Goal: Task Accomplishment & Management: Manage account settings

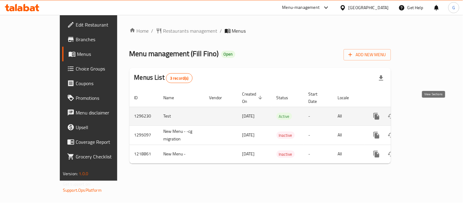
click at [424, 113] on icon "enhanced table" at bounding box center [420, 116] width 7 height 7
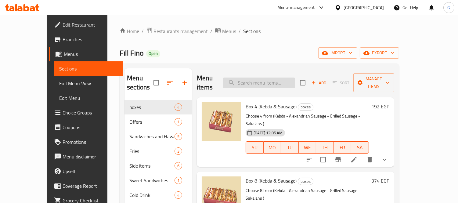
click at [294, 79] on input "search" at bounding box center [259, 83] width 72 height 11
paste input "كبدة اسكندريى"
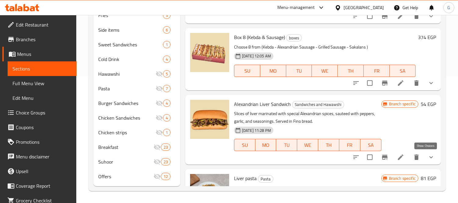
click at [428, 159] on icon "show more" at bounding box center [431, 157] width 7 height 7
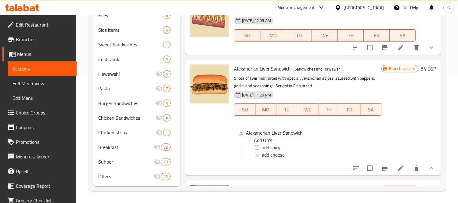
scroll to position [68, 0]
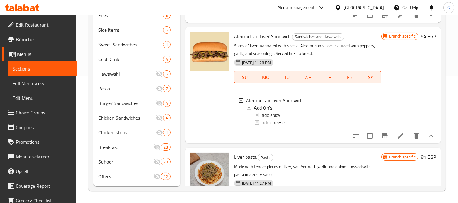
click at [254, 35] on span "Alexandrian Liver Sandwich" at bounding box center [262, 36] width 57 height 9
click at [260, 37] on span "Alexandrian Liver Sandwich" at bounding box center [262, 36] width 57 height 9
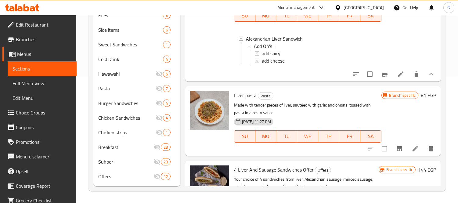
scroll to position [0, 0]
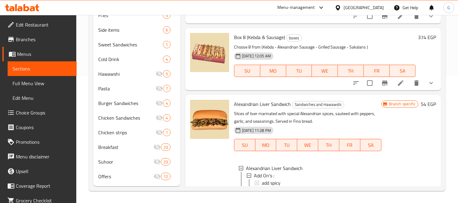
click at [269, 102] on span "Alexandrian Liver Sandwich" at bounding box center [262, 104] width 57 height 9
copy h6 "Alexandrian Liver Sandwich"
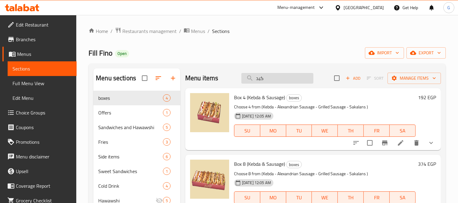
click at [279, 77] on input "كبد" at bounding box center [277, 78] width 72 height 11
paste input "سجق"
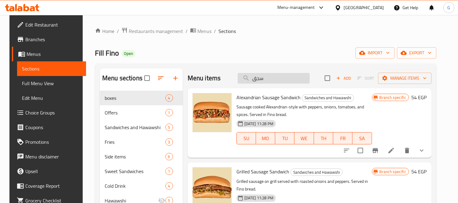
click at [256, 77] on input "سجق" at bounding box center [274, 78] width 72 height 11
paste input "كبدة"
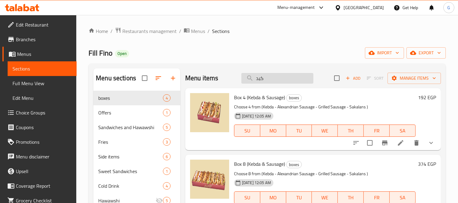
click at [267, 74] on input "كبد" at bounding box center [277, 78] width 72 height 11
paste input "بطاطس"
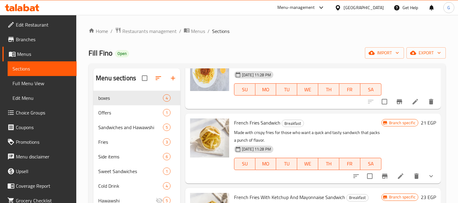
scroll to position [169, 0]
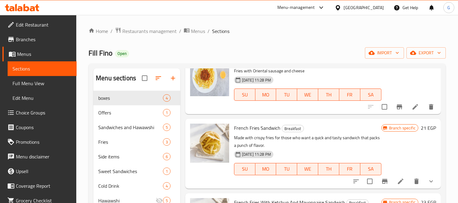
type input "بطاطس"
click at [34, 41] on span "Branches" at bounding box center [44, 39] width 56 height 7
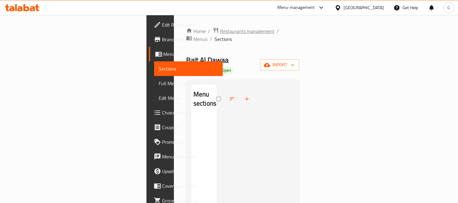
click at [220, 29] on span "Restaurants management" at bounding box center [247, 30] width 54 height 7
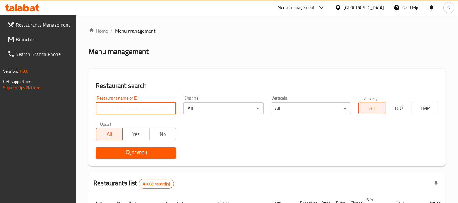
paste input "638064"
type input "638064"
click button "Search" at bounding box center [136, 152] width 80 height 11
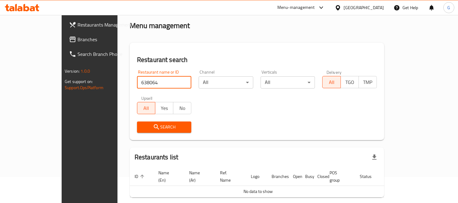
scroll to position [46, 0]
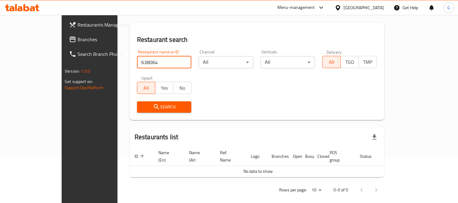
click at [362, 5] on div "United Arab Emirates" at bounding box center [364, 7] width 40 height 7
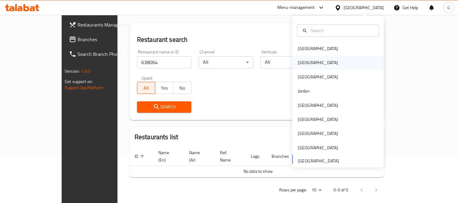
click at [323, 66] on div "[GEOGRAPHIC_DATA]" at bounding box center [338, 63] width 92 height 14
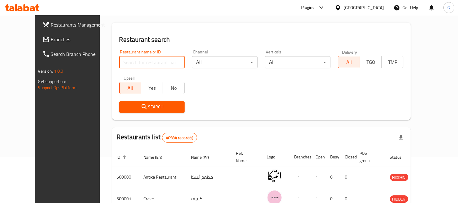
paste input "638064"
type input "638064"
click button "Search" at bounding box center [152, 106] width 66 height 11
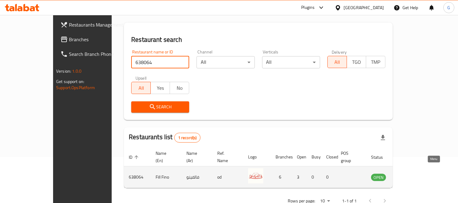
click at [411, 173] on icon "enhanced table" at bounding box center [406, 176] width 7 height 7
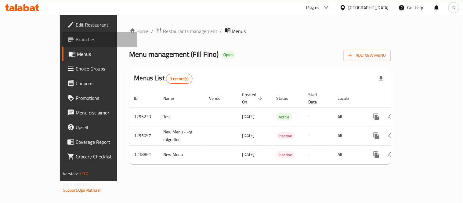
click at [62, 34] on link "Branches" at bounding box center [99, 39] width 75 height 15
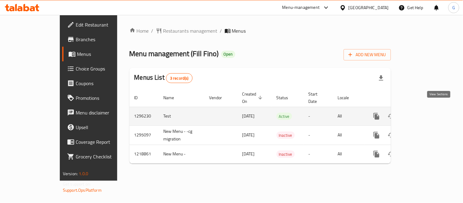
click at [428, 109] on link "enhanced table" at bounding box center [420, 116] width 15 height 15
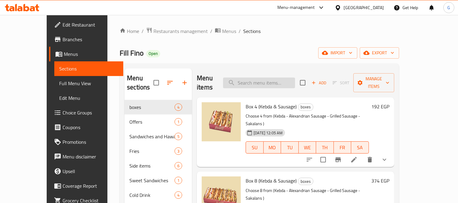
paste input "Alexandrian sausage"
click at [283, 78] on input "search" at bounding box center [259, 83] width 72 height 11
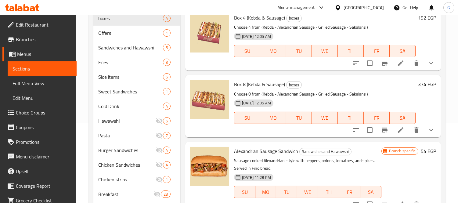
scroll to position [25, 0]
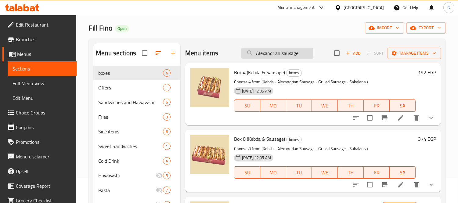
click at [257, 53] on input "Alexandrian sausage" at bounding box center [277, 53] width 72 height 11
click at [253, 53] on input "Alexandrian sausage" at bounding box center [277, 53] width 72 height 11
drag, startPoint x: 279, startPoint y: 56, endPoint x: 224, endPoint y: 59, distance: 55.7
click at [224, 59] on div "Menu items Alexandrian sausage Add Sort Manage items" at bounding box center [313, 53] width 256 height 20
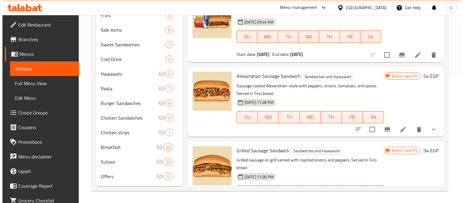
scroll to position [16, 0]
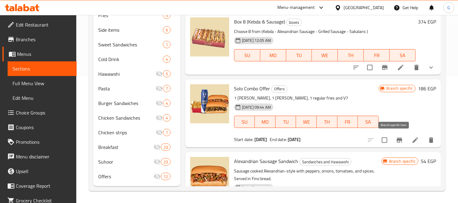
type input "sausage"
click at [396, 141] on icon "Branch-specific-item" at bounding box center [399, 139] width 7 height 7
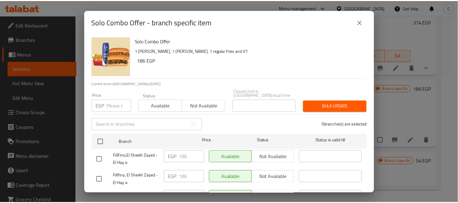
scroll to position [91, 0]
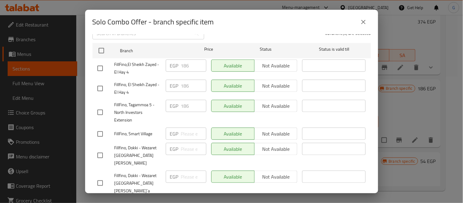
click at [363, 26] on button "close" at bounding box center [363, 22] width 15 height 15
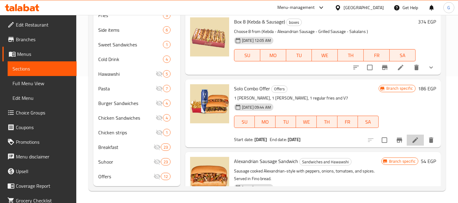
click at [417, 135] on li at bounding box center [415, 140] width 17 height 11
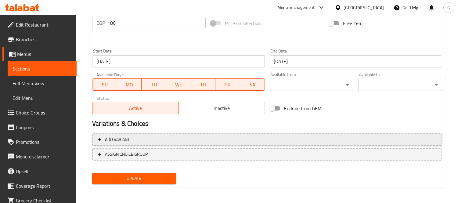
scroll to position [236, 0]
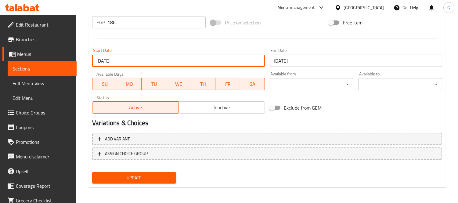
click at [248, 63] on input "09-07-2025" at bounding box center [178, 61] width 172 height 12
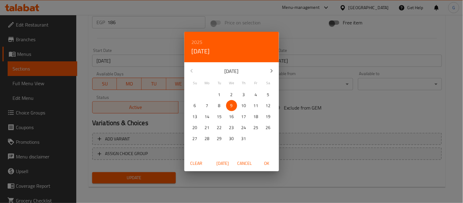
click at [270, 72] on icon "button" at bounding box center [271, 70] width 7 height 7
click at [358, 143] on div "2025 Wed, Jul 9 September 2025 Su Mo Tu We Th Fr Sa 31 1 2 3 4 5 6 7 8 9 10 11 …" at bounding box center [231, 101] width 463 height 203
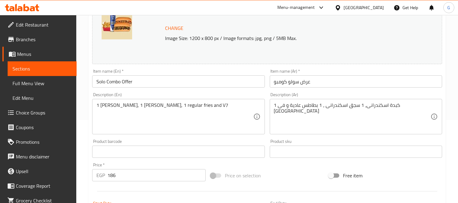
scroll to position [66, 0]
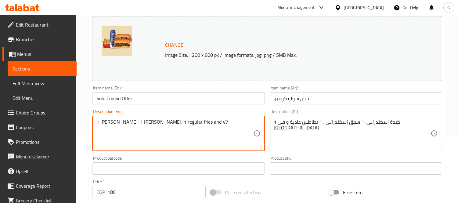
drag, startPoint x: 217, startPoint y: 123, endPoint x: 222, endPoint y: 121, distance: 4.5
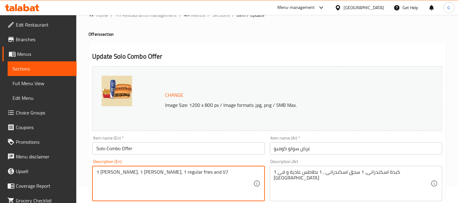
scroll to position [0, 0]
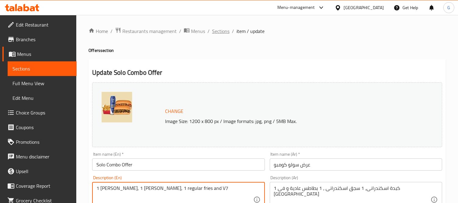
click at [220, 33] on span "Sections" at bounding box center [220, 30] width 17 height 7
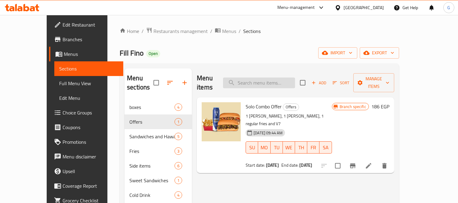
click at [287, 78] on input "search" at bounding box center [259, 83] width 72 height 11
click at [260, 102] on span "Solo Combo Offer" at bounding box center [264, 106] width 36 height 9
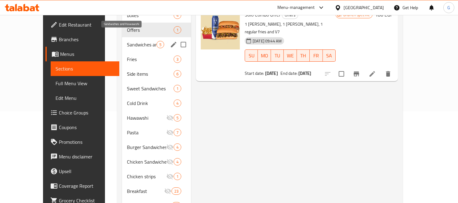
scroll to position [25, 0]
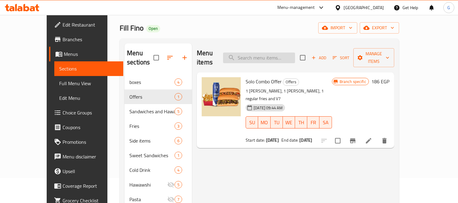
click at [268, 54] on input "search" at bounding box center [259, 58] width 72 height 11
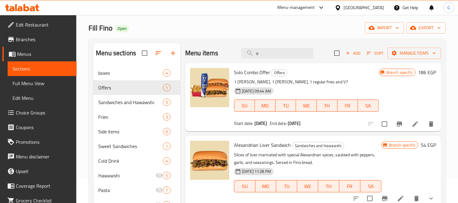
type input "v"
click at [408, 128] on li at bounding box center [415, 123] width 17 height 11
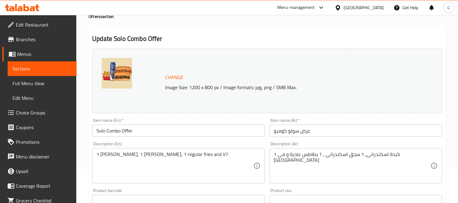
scroll to position [136, 0]
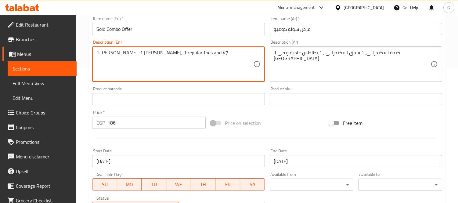
click at [215, 51] on textarea "1 alexander liver, 1 alexander sausage, 1 regular fries and V7" at bounding box center [174, 64] width 157 height 29
type textarea "1 alexander liver, 1 alexander sausage, 1 regular fries and V c"
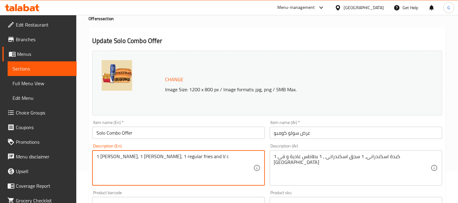
scroll to position [0, 0]
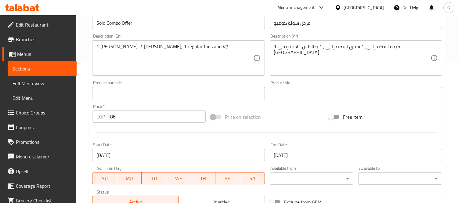
scroll to position [32, 0]
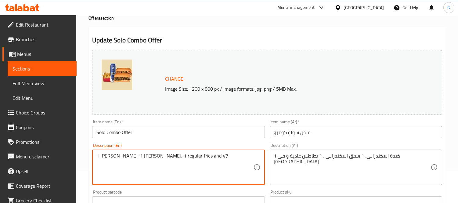
drag, startPoint x: 217, startPoint y: 154, endPoint x: 220, endPoint y: 154, distance: 3.1
type textarea "1 alexander liver, 1 alexander sausage, 1 regular fries and V Cola"
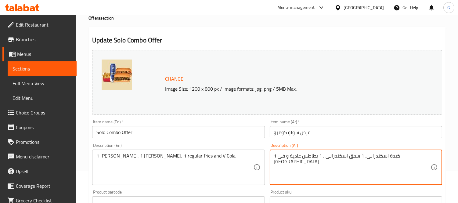
click at [288, 158] on textarea "1 كبدة اسكندرانى، 1 سجق اسكندرانى ، 1 بطاطس عادية و فى [GEOGRAPHIC_DATA]" at bounding box center [352, 167] width 157 height 29
type textarea "1 كبدة اسكندرانى، 1 سجق اسكندرانى ، 1 بطاطس عادية و فى كولا"
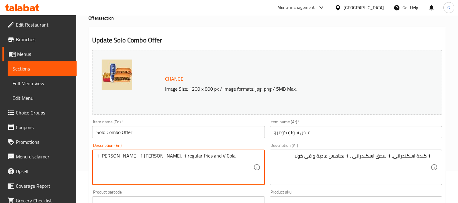
click at [114, 156] on textarea "1 alexander liver, 1 alexander sausage, 1 regular fries and V Cola" at bounding box center [174, 167] width 157 height 29
click at [119, 158] on textarea "1 Alexander liver, 1 alexander sausage, 1 regular fries and V Cola" at bounding box center [174, 167] width 157 height 29
click at [147, 153] on textarea "1 Alexander liver, 1 alexander sausage, 1 regular fries and V Cola" at bounding box center [174, 167] width 157 height 29
click at [185, 156] on textarea "1 Alexander liver, 1 Alexander sausage, 1 regular fries and V Cola" at bounding box center [174, 167] width 157 height 29
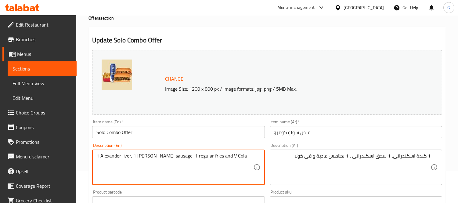
click at [185, 156] on textarea "1 Alexander liver, 1 Alexander sausage, 1 regular fries and V Cola" at bounding box center [174, 167] width 157 height 29
drag, startPoint x: 177, startPoint y: 155, endPoint x: 194, endPoint y: 158, distance: 17.0
click at [194, 158] on textarea "1 Alexander liver, 1 Alexander sausage, 1 regular fries and V Cola" at bounding box center [174, 167] width 157 height 29
type textarea "1 Alexander liver, 1 Alexander sausage, And combo fries and V Cola"
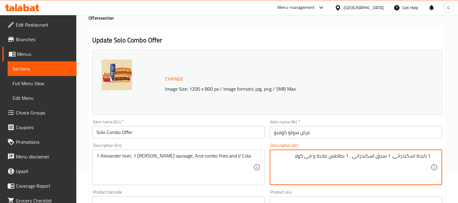
click at [327, 159] on textarea "1 كبدة اسكندرانى، 1 سجق اسكندرانى ، 1 بطاطس عادية و فى كولا" at bounding box center [352, 167] width 157 height 29
type textarea "1 كبدة اسكندرانى، 1 سجق اسكندرانى ، 1 بطاطس و فى كولا"
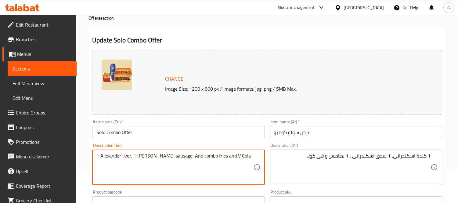
click at [180, 155] on textarea "1 Alexander liver, 1 Alexander sausage, And combo fries and V Cola" at bounding box center [174, 167] width 157 height 29
type textarea "1 Alexander liver, 1 [PERSON_NAME] sausage, and combo fries and V Cola"
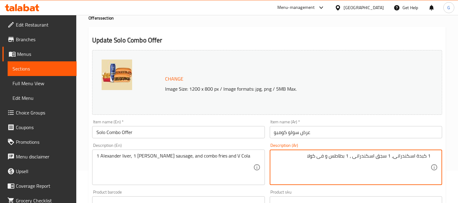
drag, startPoint x: 348, startPoint y: 158, endPoint x: 351, endPoint y: 157, distance: 3.5
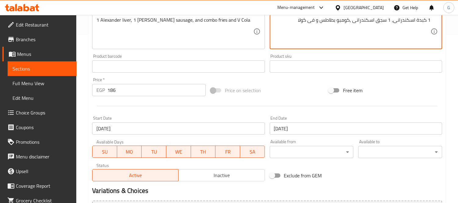
type textarea "1 كبدة اسكندرانى، 1 سجق اسكندرانى ،كومبو بطاطس و فى كولا"
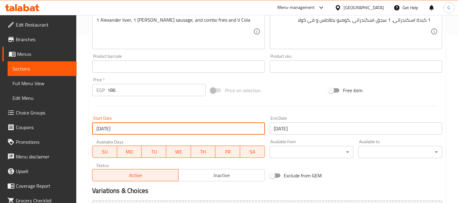
click at [193, 130] on input "09-07-2025" at bounding box center [178, 128] width 172 height 12
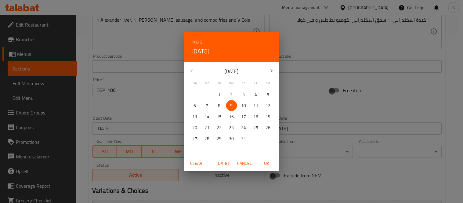
click at [220, 96] on p "1" at bounding box center [219, 95] width 2 height 8
click at [269, 66] on button "button" at bounding box center [271, 71] width 15 height 15
click at [209, 95] on span "1" at bounding box center [207, 95] width 11 height 8
click at [266, 162] on span "OK" at bounding box center [267, 164] width 15 height 8
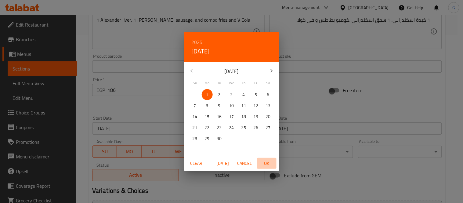
type input "[DATE]"
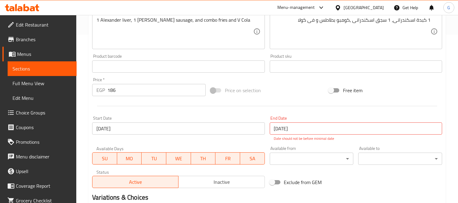
click at [369, 120] on div "End Date 31-07-2025 End Date Date should not be before minimal date" at bounding box center [356, 128] width 172 height 25
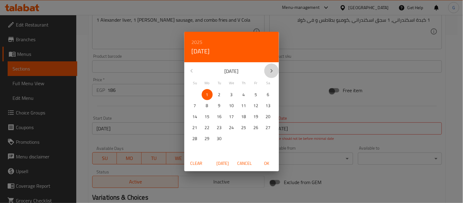
click at [276, 71] on button "button" at bounding box center [271, 71] width 15 height 15
click at [274, 71] on icon "button" at bounding box center [271, 70] width 7 height 7
click at [193, 71] on icon "button" at bounding box center [191, 70] width 7 height 7
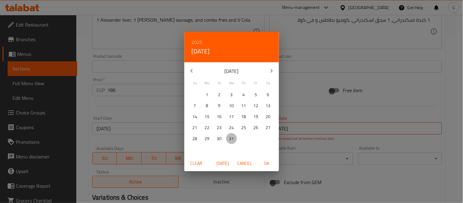
click at [233, 139] on p "31" at bounding box center [231, 139] width 5 height 8
click at [272, 165] on span "OK" at bounding box center [267, 164] width 15 height 8
type input "[DATE]"
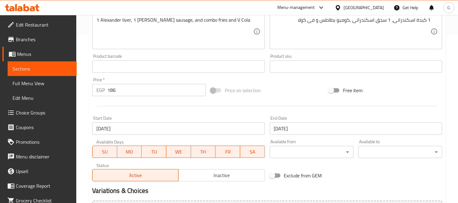
scroll to position [236, 0]
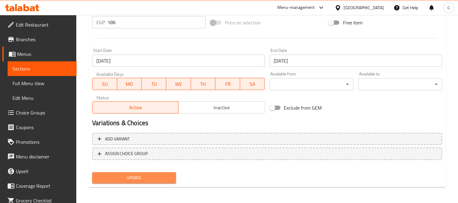
click at [161, 174] on span "Update" at bounding box center [134, 178] width 74 height 8
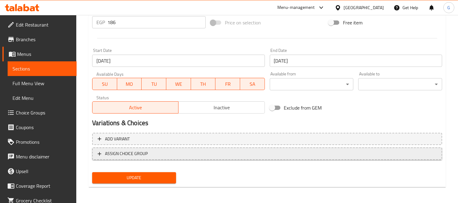
click at [185, 158] on button "ASSIGN CHOICE GROUP" at bounding box center [267, 153] width 350 height 13
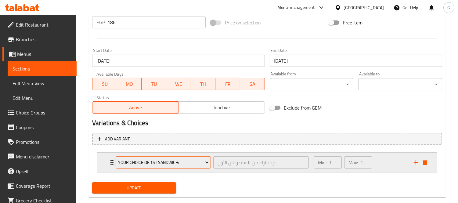
click at [146, 159] on span "Your Choice Of 1st Sandwich:" at bounding box center [163, 163] width 91 height 8
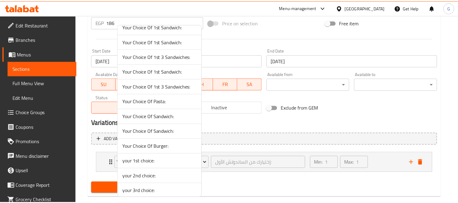
scroll to position [407, 0]
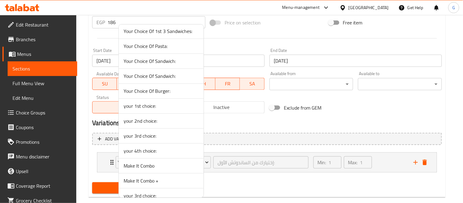
click at [347, 112] on div at bounding box center [231, 101] width 463 height 203
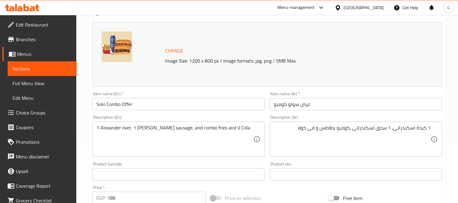
scroll to position [68, 0]
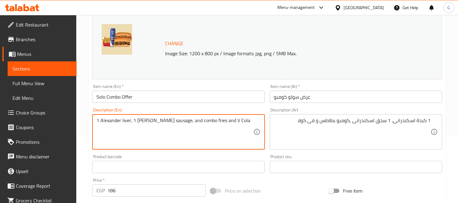
drag, startPoint x: 100, startPoint y: 120, endPoint x: 132, endPoint y: 118, distance: 32.1
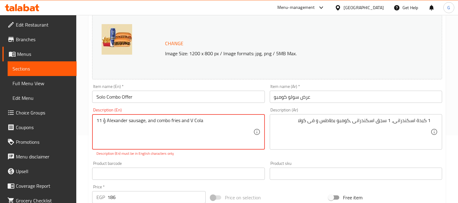
type textarea "1ؤ 1 Alexander sausage, and combo fries and V Cola"
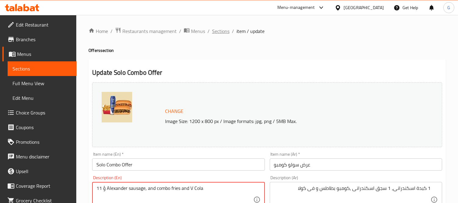
click at [223, 32] on span "Sections" at bounding box center [220, 30] width 17 height 7
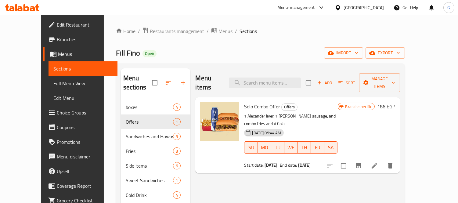
click at [398, 158] on div at bounding box center [360, 165] width 75 height 15
click at [378, 162] on icon at bounding box center [374, 165] width 7 height 7
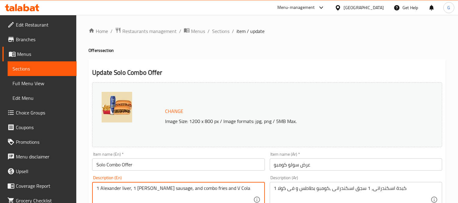
click at [107, 191] on textarea "1 Alexander liver, 1 [PERSON_NAME] sausage, and combo fries and V Cola" at bounding box center [174, 199] width 157 height 29
paste textarea "rian"
click at [153, 190] on textarea "1 Alexandrian liver, 1 Alexander sausage, and combo fries and V Cola" at bounding box center [174, 199] width 157 height 29
paste textarea "rian"
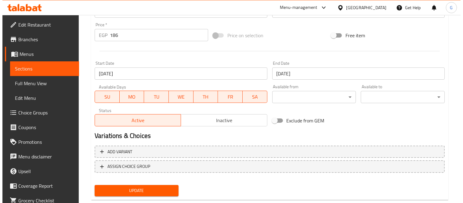
scroll to position [236, 0]
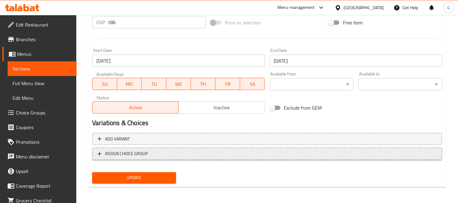
type textarea "1 Alexandrian liver, 1 Alexandrian sausage, and combo fries and V Cola"
click at [174, 152] on span "ASSIGN CHOICE GROUP" at bounding box center [267, 154] width 339 height 8
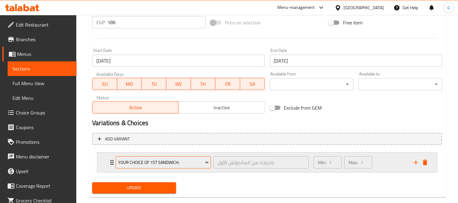
click at [176, 161] on span "Your Choice Of 1st Sandwich:" at bounding box center [163, 163] width 91 height 8
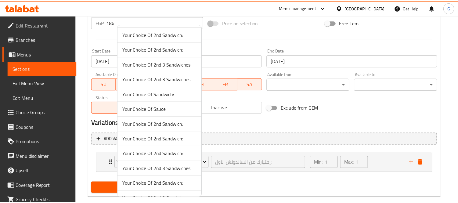
scroll to position [687, 0]
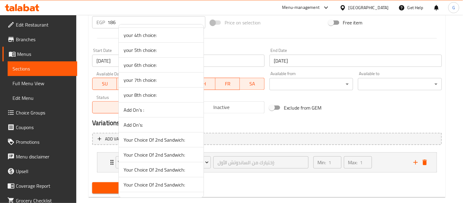
click at [156, 110] on span "Add On's :" at bounding box center [161, 109] width 75 height 7
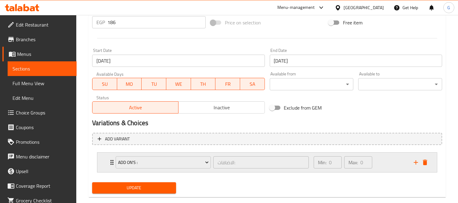
click at [108, 161] on icon "Expand" at bounding box center [111, 162] width 7 height 7
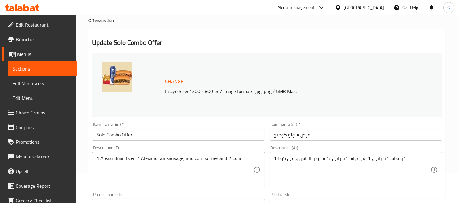
scroll to position [68, 0]
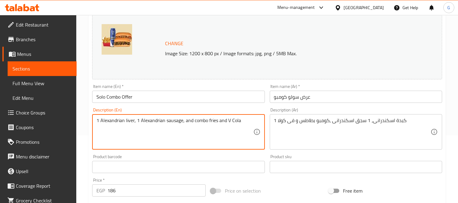
drag, startPoint x: 134, startPoint y: 120, endPoint x: 98, endPoint y: 124, distance: 35.6
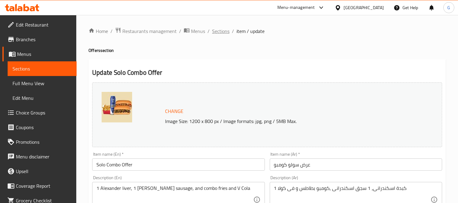
click at [220, 33] on span "Sections" at bounding box center [220, 30] width 17 height 7
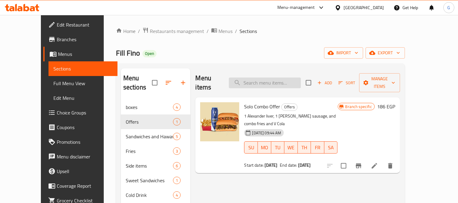
click at [280, 78] on input "search" at bounding box center [265, 83] width 72 height 11
paste input "Alexander liver,"
click at [257, 78] on input "Alexander liver" at bounding box center [265, 83] width 72 height 11
click at [275, 79] on input "Alexander liver" at bounding box center [265, 83] width 72 height 11
click at [280, 78] on input "Alexander liver" at bounding box center [265, 83] width 72 height 11
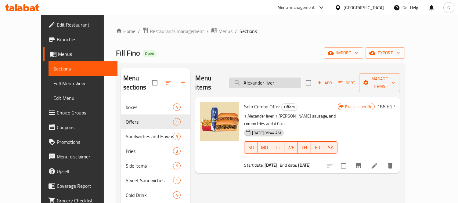
click at [278, 78] on input "Alexander liver" at bounding box center [265, 83] width 72 height 11
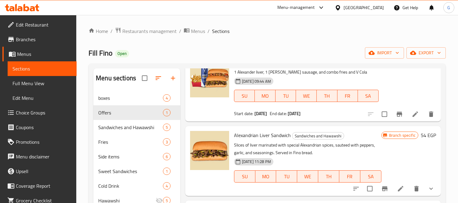
scroll to position [68, 0]
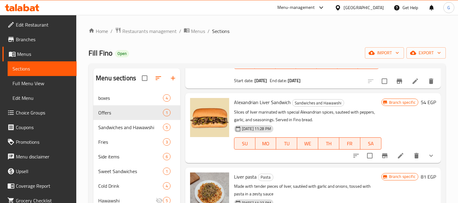
click at [424, 157] on button "show more" at bounding box center [431, 155] width 15 height 15
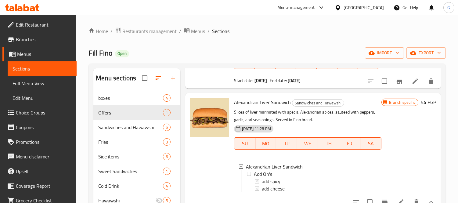
click at [250, 101] on span "Alexandrian Liver Sandwich" at bounding box center [262, 102] width 57 height 9
copy span "Alexandrian"
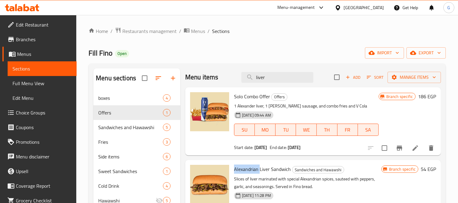
scroll to position [0, 0]
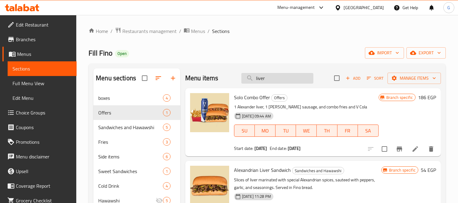
click at [263, 80] on input "liver" at bounding box center [277, 78] width 72 height 11
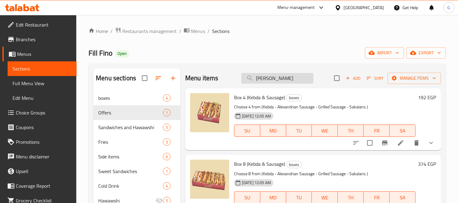
type input "[PERSON_NAME]"
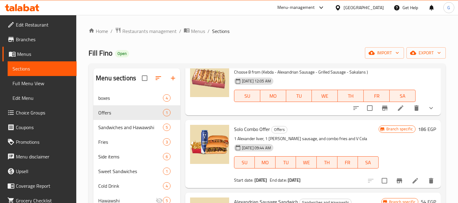
scroll to position [169, 0]
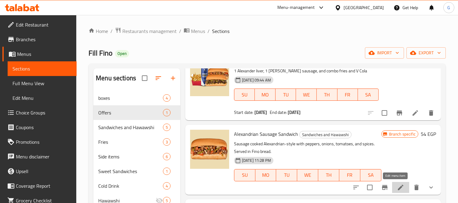
click at [397, 185] on icon at bounding box center [400, 187] width 7 height 7
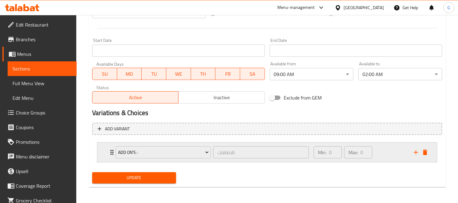
scroll to position [246, 0]
click at [104, 150] on div "Add On's : الاضافات: ​ Min: 0 ​ Max: 0 ​" at bounding box center [267, 152] width 340 height 20
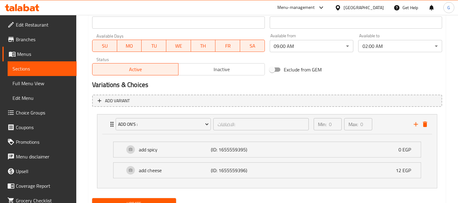
scroll to position [301, 0]
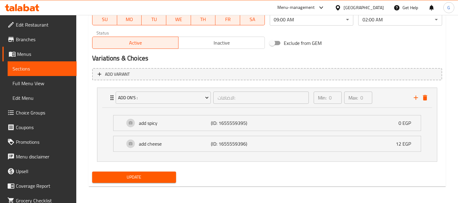
click at [32, 111] on span "Choice Groups" at bounding box center [44, 112] width 56 height 7
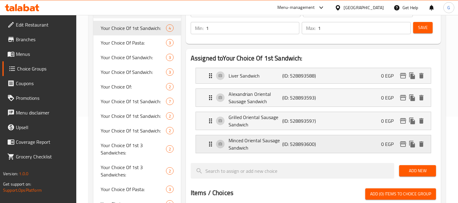
scroll to position [789, 0]
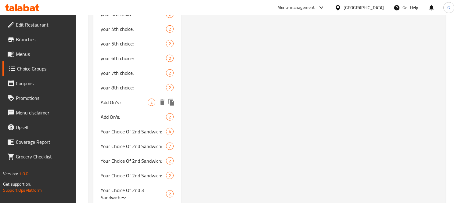
click at [117, 101] on span "Add On's :" at bounding box center [124, 102] width 47 height 7
type input "Add On's :"
type input "الاضافات:"
type input "0"
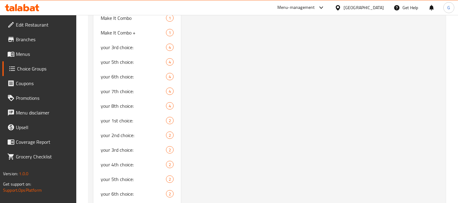
scroll to position [857, 0]
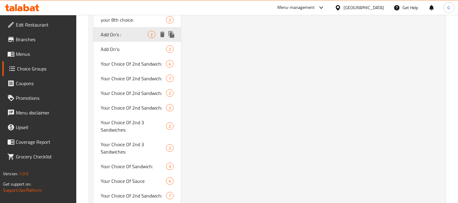
click at [169, 33] on icon "duplicate" at bounding box center [171, 34] width 7 height 7
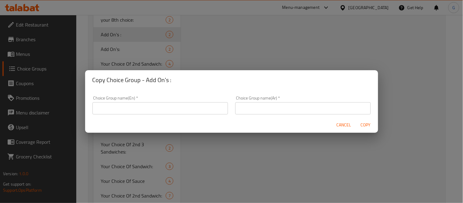
click at [148, 107] on input "text" at bounding box center [161, 108] width 136 height 12
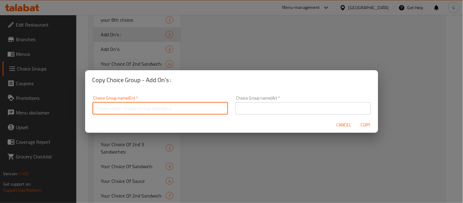
paste input "Alexandrian"
click at [109, 110] on input "Alexandrian" at bounding box center [161, 108] width 136 height 12
paste input "Alexandrian liver"
type input "Add Ons for Alexandrian liver:"
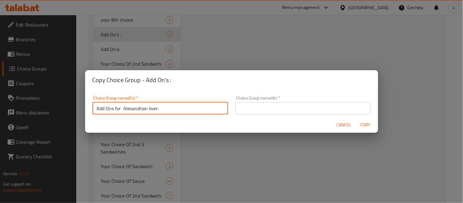
click at [263, 114] on input "text" at bounding box center [303, 108] width 136 height 12
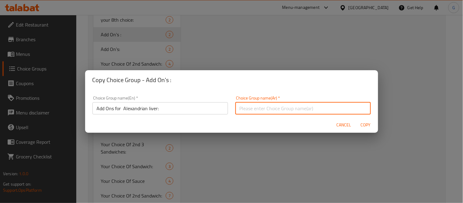
paste input "إضافات الكبدة الاسكندرانية:"
type input "إضافات الكبدة الاسكندرانية:"
click at [173, 115] on div "Choice Group name(En)   * Add Ons for Alexandrian liver: Choice Group name(En) *" at bounding box center [160, 105] width 143 height 26
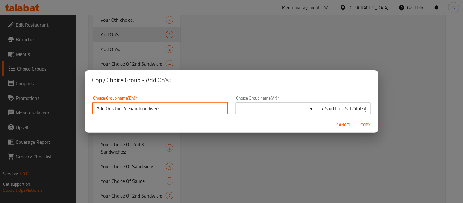
click at [170, 104] on input "Add Ons for Alexandrian liver:" at bounding box center [161, 108] width 136 height 12
type input "Add Ons for Alexandrian Liver:"
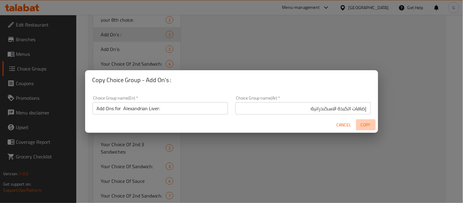
click at [364, 126] on span "Copy" at bounding box center [366, 125] width 15 height 8
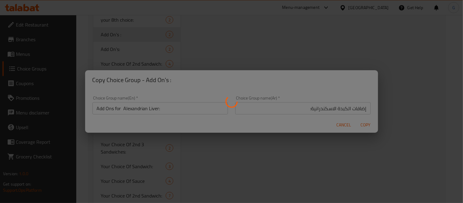
type input "Add Ons for Alexandrian Liver:"
type input "إضافات الكبدة الاسكندرانية:"
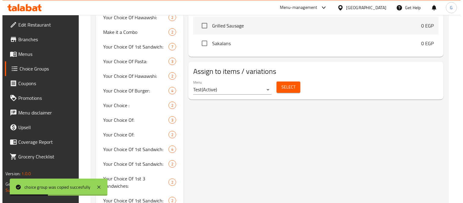
scroll to position [314, 0]
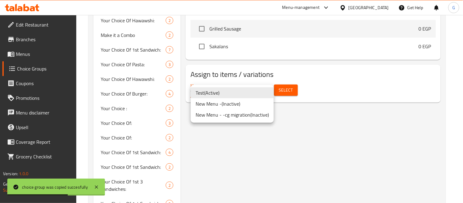
click at [288, 87] on div at bounding box center [231, 101] width 463 height 203
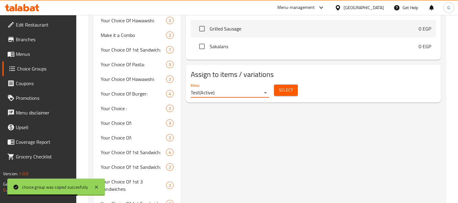
click at [288, 87] on span "Select" at bounding box center [286, 90] width 14 height 8
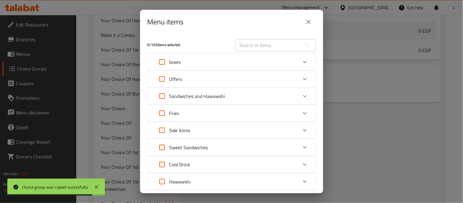
click at [259, 45] on input "text" at bounding box center [268, 45] width 67 height 12
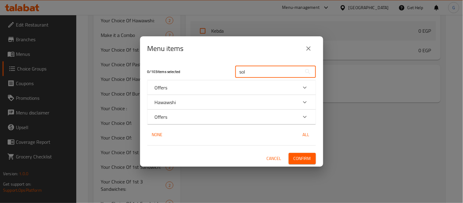
type input "sol"
click at [260, 85] on div "Offers" at bounding box center [226, 87] width 143 height 7
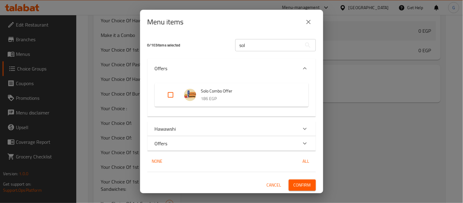
click at [204, 148] on div "Offers" at bounding box center [231, 143] width 169 height 15
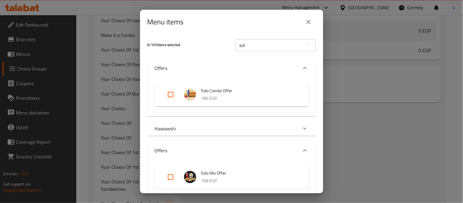
click at [165, 95] on input "Expand" at bounding box center [170, 94] width 15 height 15
checkbox input "true"
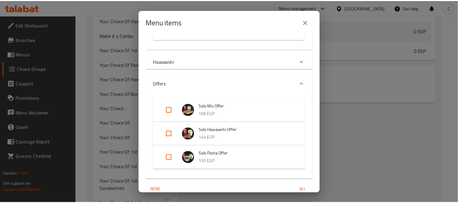
scroll to position [95, 0]
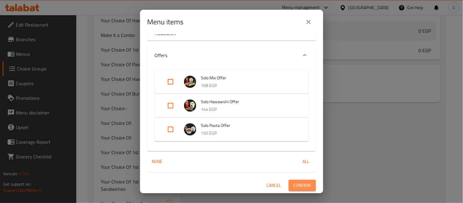
click at [298, 183] on span "Confirm" at bounding box center [302, 186] width 17 height 8
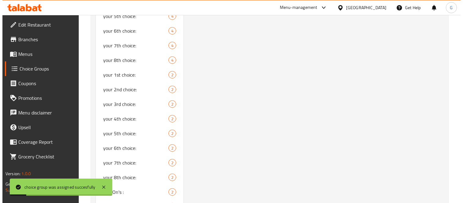
scroll to position [789, 0]
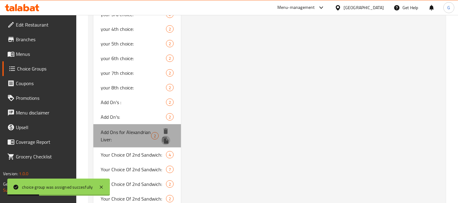
click at [166, 140] on icon "duplicate" at bounding box center [166, 140] width 6 height 7
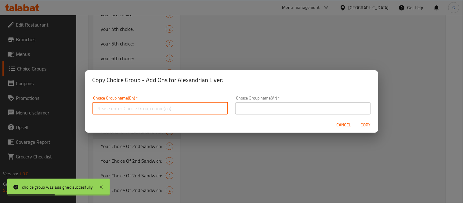
click at [132, 112] on input "text" at bounding box center [161, 108] width 136 height 12
click at [126, 99] on div "Choice Group name(En)   * Add Choice Group name(En) *" at bounding box center [161, 105] width 136 height 19
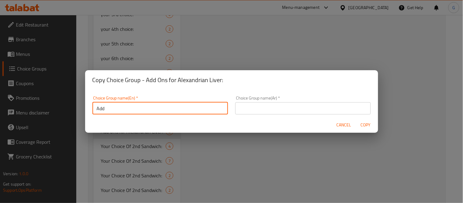
click at [110, 113] on input "Add" at bounding box center [161, 108] width 136 height 12
click at [110, 113] on div "Choice Group name(En)   * Add Choice Group name(En) *" at bounding box center [160, 105] width 143 height 26
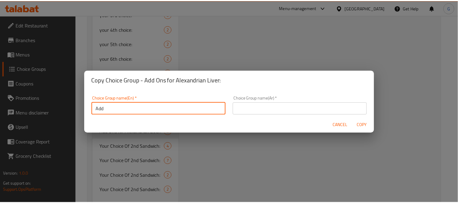
scroll to position [2, 0]
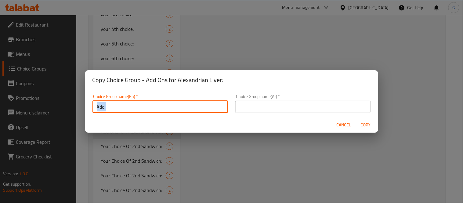
click at [110, 113] on div "Choice Group name(En)   * Add Choice Group name(En) *" at bounding box center [160, 104] width 143 height 26
click at [107, 112] on input "Add" at bounding box center [161, 107] width 136 height 12
paste input "Ons for Alexandrian liver:"
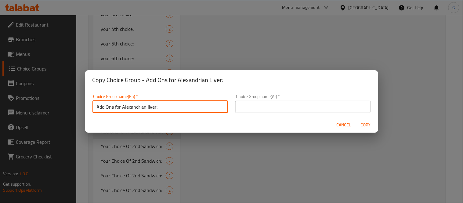
click at [134, 108] on input "Add Ons for Alexandrian liver:" at bounding box center [161, 107] width 136 height 12
click at [150, 104] on input "Add Ons for Alexandrian liver:" at bounding box center [161, 107] width 136 height 12
type input "Add Ons for Alexandrian Sausage:"
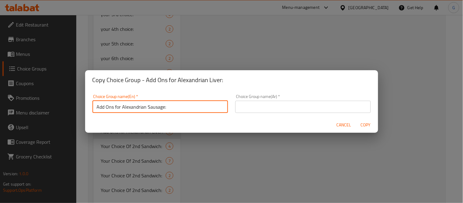
click at [240, 106] on input "text" at bounding box center [303, 107] width 136 height 12
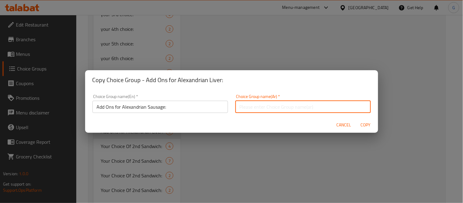
paste input "إضافات النقانق الإسكندرانية:"
click at [269, 106] on input "إضافات النقانق الإسكندرانية:" at bounding box center [303, 107] width 136 height 12
click at [238, 107] on input "إضافات السجق الإسكندرانية:" at bounding box center [303, 107] width 136 height 12
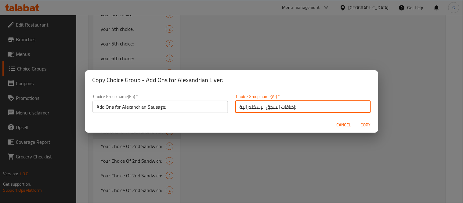
click at [240, 106] on input "إضافات السجق الإسكندرانية:" at bounding box center [303, 107] width 136 height 12
type input "إضافات السجق الإسكندراني :"
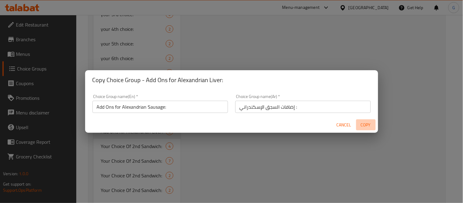
click at [365, 121] on span "Copy" at bounding box center [366, 125] width 15 height 8
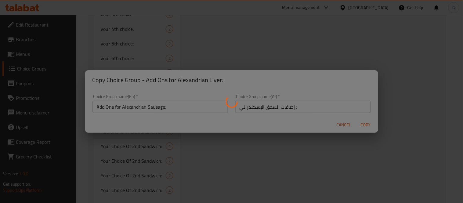
type input "Add Ons for Alexandrian Sausage:"
type input "إضافات السجق الإسكندراني :"
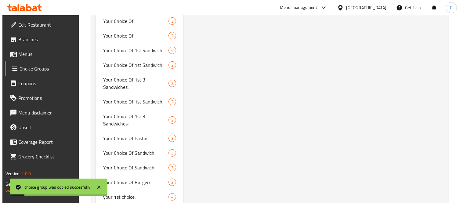
scroll to position [246, 0]
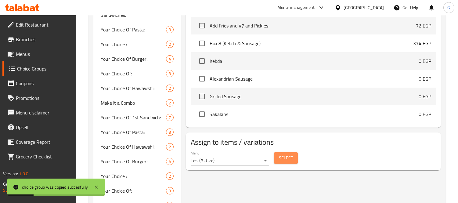
click at [292, 154] on span "Select" at bounding box center [286, 158] width 14 height 8
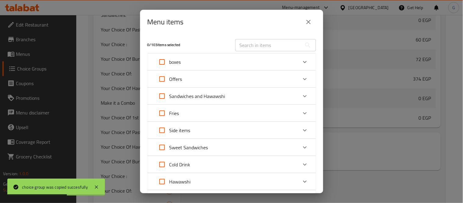
click at [301, 72] on div "Expand" at bounding box center [305, 79] width 15 height 15
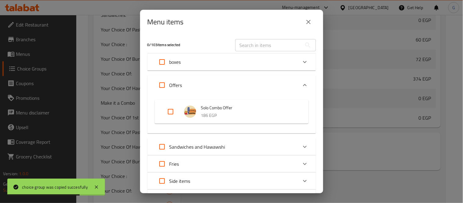
click at [176, 109] on input "Expand" at bounding box center [170, 111] width 15 height 15
checkbox input "true"
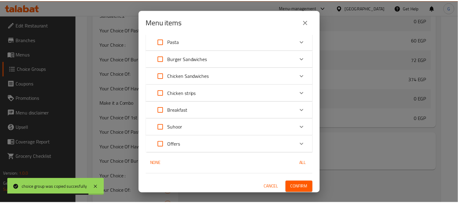
scroll to position [209, 0]
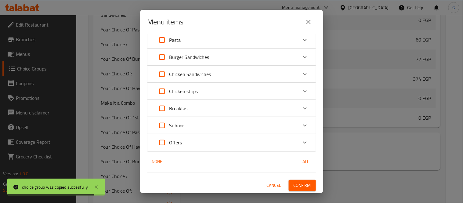
click at [297, 184] on span "Confirm" at bounding box center [302, 186] width 17 height 8
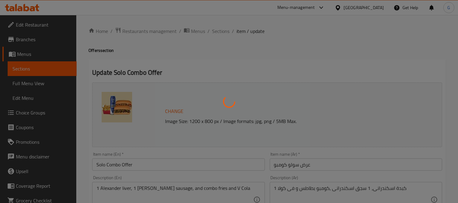
type input "إضافات الكبدة الاسكندرانية:"
type input "0"
type input "إضافات السجق الإسكندراني :"
type input "0"
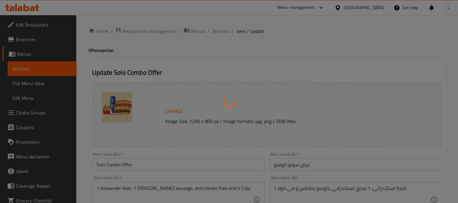
type input "0"
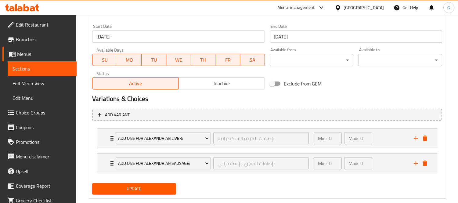
scroll to position [272, 0]
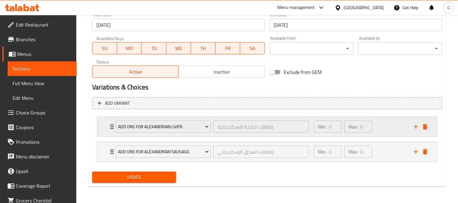
click at [112, 123] on div "Add Ons for Alexandrian Liver: إضافات الكبدة الاسكندرانية: ​" at bounding box center [212, 127] width 201 height 20
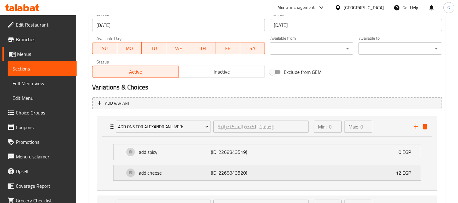
scroll to position [326, 0]
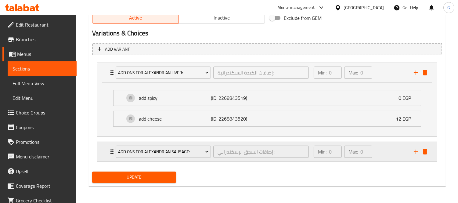
click at [112, 150] on div "Add Ons for Alexandrian Sausage: إضافات السجق الإسكندراني : ​" at bounding box center [212, 152] width 201 height 20
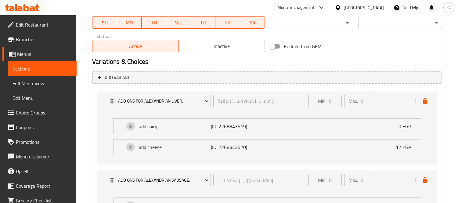
scroll to position [244, 0]
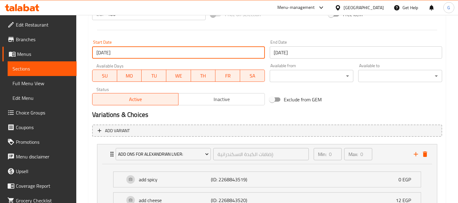
click at [196, 54] on input "[DATE]" at bounding box center [178, 52] width 172 height 12
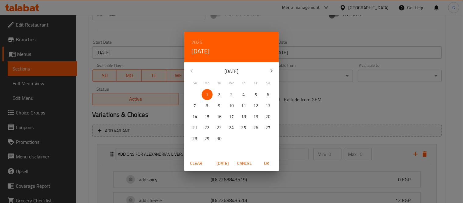
click at [193, 71] on div "September 2025" at bounding box center [231, 71] width 95 height 15
click at [327, 101] on div "2025 Mon, Sep 1 September 2025 Su Mo Tu We Th Fr Sa 31 1 2 3 4 5 6 7 8 9 10 11 …" at bounding box center [231, 101] width 463 height 203
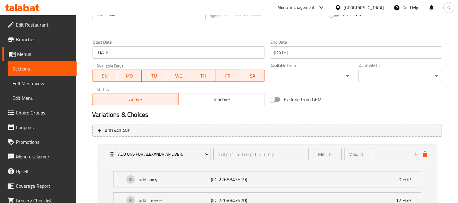
click at [32, 39] on span "Branches" at bounding box center [44, 39] width 56 height 7
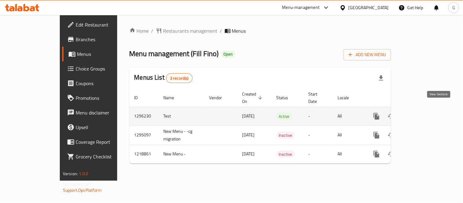
click at [424, 113] on icon "enhanced table" at bounding box center [420, 116] width 7 height 7
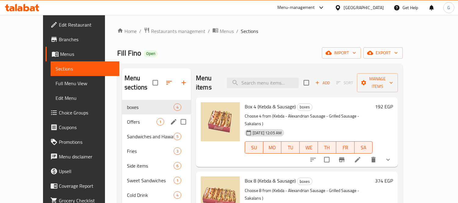
click at [122, 114] on div "Offers 1" at bounding box center [156, 121] width 69 height 15
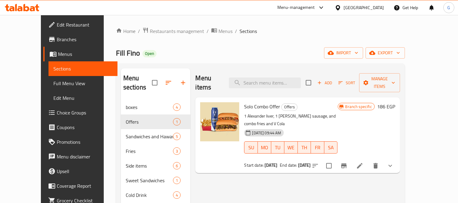
click at [368, 160] on li at bounding box center [359, 165] width 17 height 11
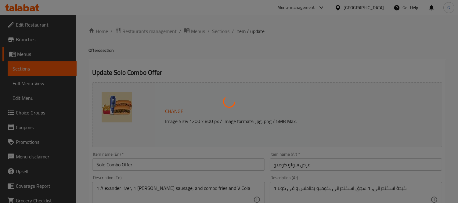
type input "إضافات الكبدة الاسكندرانية:"
type input "0"
type input "إضافات السجق الإسكندراني :"
type input "0"
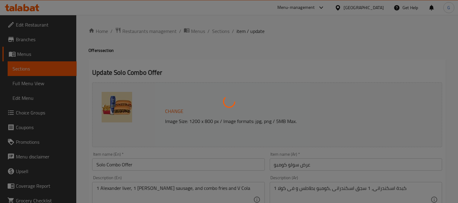
type input "0"
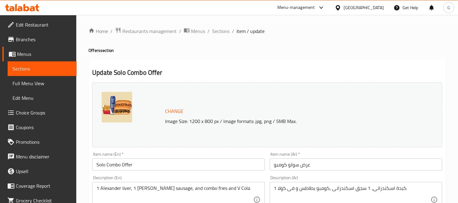
click at [27, 41] on span "Branches" at bounding box center [44, 39] width 56 height 7
